Goal: Task Accomplishment & Management: Use online tool/utility

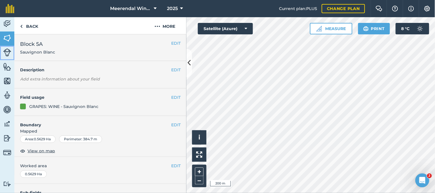
click at [7, 51] on img at bounding box center [7, 52] width 8 height 8
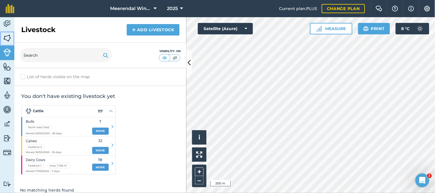
click at [7, 39] on img at bounding box center [7, 38] width 8 height 9
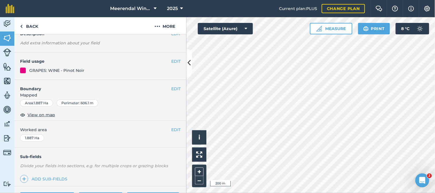
scroll to position [100, 0]
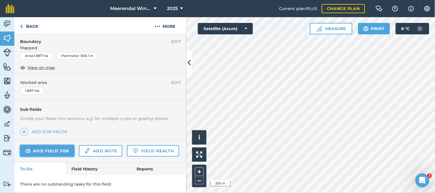
click at [48, 145] on link "Add field job" at bounding box center [47, 150] width 54 height 11
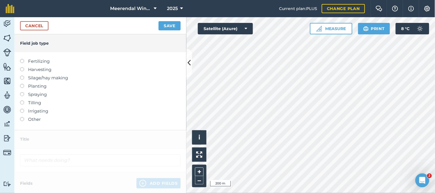
click at [21, 92] on label at bounding box center [24, 92] width 8 height 0
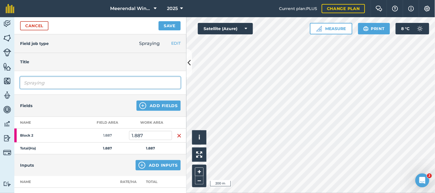
click at [48, 83] on input "Spraying" at bounding box center [100, 83] width 161 height 12
type input "S"
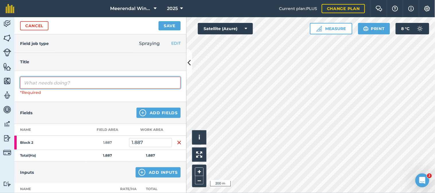
type input "V"
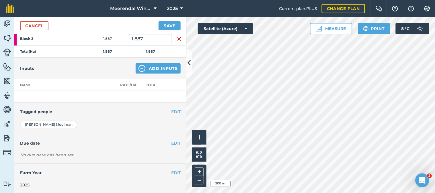
scroll to position [65, 0]
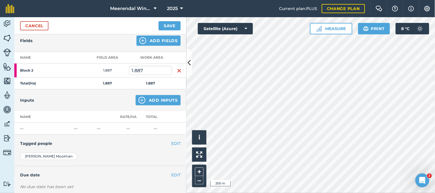
type input "Fungicide spray 1"
click at [29, 127] on td "—" at bounding box center [42, 129] width 57 height 12
click at [156, 98] on button "Add Inputs" at bounding box center [158, 100] width 45 height 10
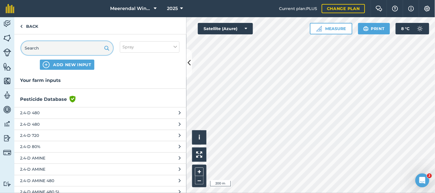
click at [61, 49] on input "text" at bounding box center [67, 48] width 92 height 14
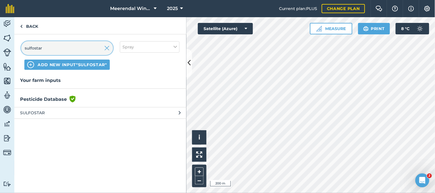
type input "sulfostar"
click at [42, 112] on span "SULFOSTAR" at bounding box center [67, 113] width 94 height 6
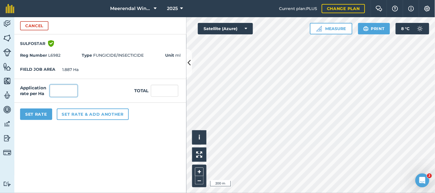
click at [59, 91] on input "text" at bounding box center [64, 91] width 28 height 12
type input "0"
type input "4"
type input "7.548"
click at [167, 90] on input "7.548" at bounding box center [165, 91] width 28 height 12
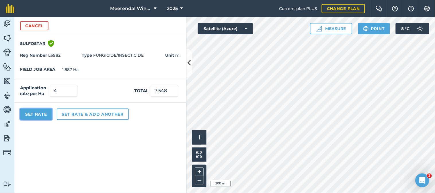
click at [38, 114] on button "Set Rate" at bounding box center [36, 114] width 32 height 11
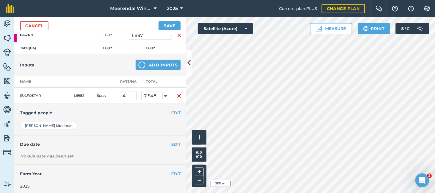
scroll to position [102, 0]
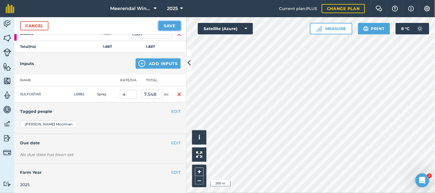
click at [173, 24] on button "Save" at bounding box center [170, 25] width 22 height 9
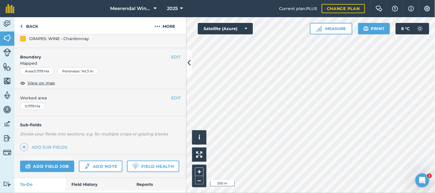
scroll to position [96, 0]
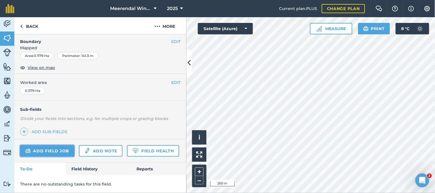
click at [55, 145] on link "Add field job" at bounding box center [47, 150] width 54 height 11
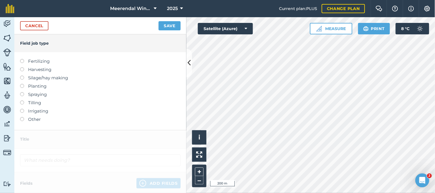
click at [22, 92] on label at bounding box center [24, 92] width 8 height 0
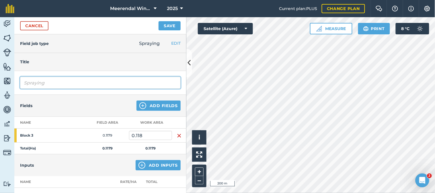
click at [36, 82] on input "Spraying" at bounding box center [100, 83] width 161 height 12
click at [35, 83] on input "ing" at bounding box center [100, 83] width 161 height 12
type input "i"
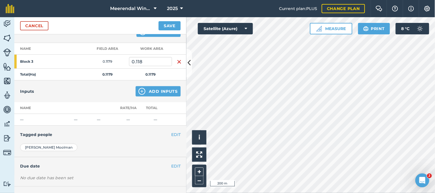
scroll to position [96, 0]
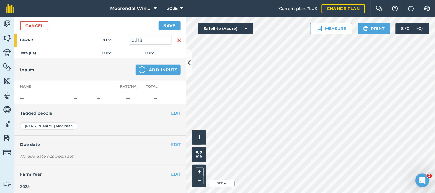
type input "Fungicide spray 1"
click at [156, 68] on button "Add Inputs" at bounding box center [158, 70] width 45 height 10
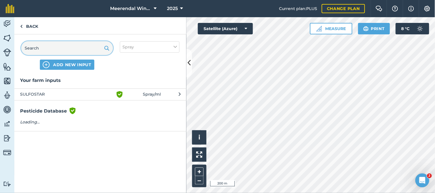
click at [41, 44] on input "text" at bounding box center [67, 48] width 92 height 14
type input "sulfostar"
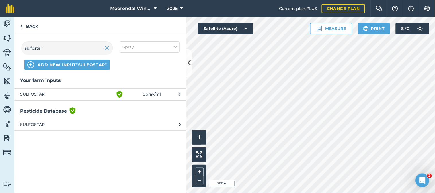
click at [41, 93] on span "SULFOSTAR" at bounding box center [67, 94] width 94 height 7
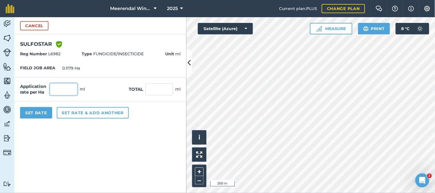
click at [67, 88] on input "text" at bounding box center [64, 89] width 28 height 12
type input "4"
type input "0.472"
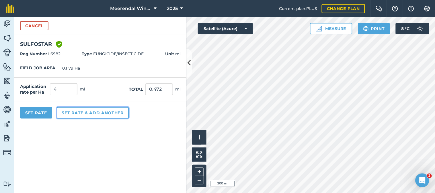
click at [110, 111] on button "Set rate & add another" at bounding box center [93, 112] width 72 height 11
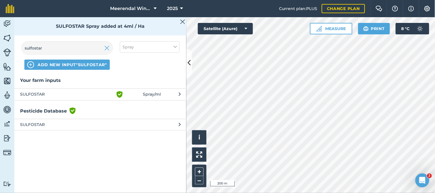
click at [151, 94] on span "Spray / ml" at bounding box center [152, 94] width 18 height 7
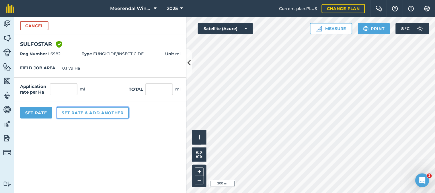
click at [74, 112] on button "Set rate & add another" at bounding box center [93, 112] width 72 height 11
click at [105, 112] on button "Set rate & add another" at bounding box center [93, 112] width 72 height 11
click at [39, 25] on button "Cancel" at bounding box center [34, 25] width 28 height 9
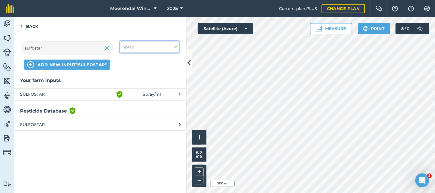
click at [141, 46] on button "Spray" at bounding box center [150, 46] width 60 height 11
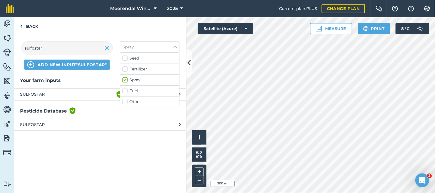
click at [118, 140] on div "Your farm inputs SULFOSTAR Green shield with white tick Spray / ml Pesticide Da…" at bounding box center [100, 135] width 172 height 116
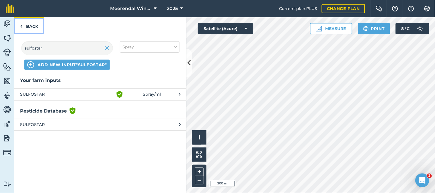
click at [30, 24] on link "Back" at bounding box center [29, 25] width 30 height 17
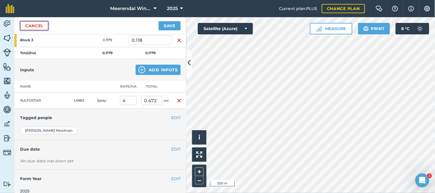
click at [34, 24] on link "Cancel" at bounding box center [34, 25] width 28 height 9
